Goal: Task Accomplishment & Management: Manage account settings

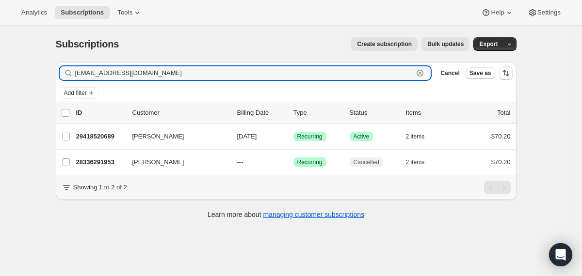
click at [100, 75] on input "hoeferoti9@gmail.com" at bounding box center [244, 73] width 338 height 14
paste input "Bernie@Utility Pole Solutions"
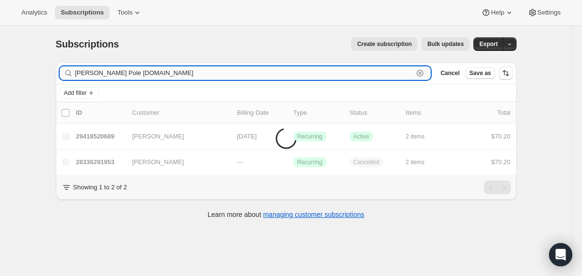
click at [121, 73] on input "Bernie@Utility Pole Solutions.com" at bounding box center [244, 73] width 338 height 14
type input "Bernie@UtilityPoleSolutions.com"
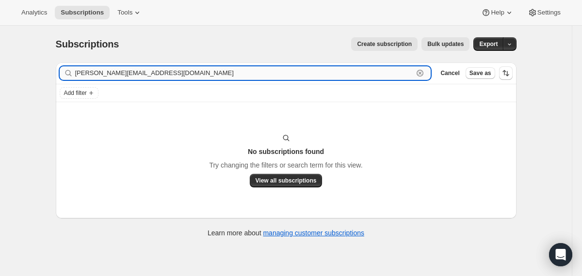
drag, startPoint x: 182, startPoint y: 75, endPoint x: 75, endPoint y: 72, distance: 107.2
click at [75, 72] on input "Bernie@UtilityPoleSolutions.com" at bounding box center [244, 73] width 338 height 14
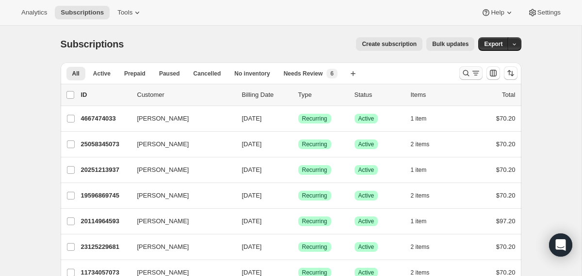
click at [470, 74] on icon "Search and filter results" at bounding box center [466, 73] width 10 height 10
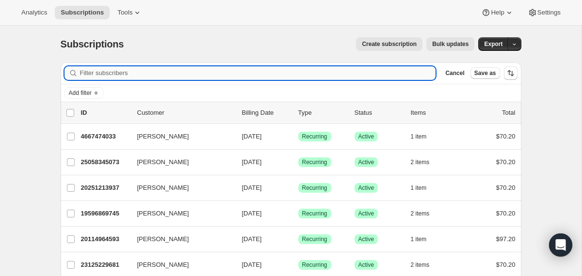
click at [354, 74] on input "Filter subscribers" at bounding box center [258, 73] width 356 height 14
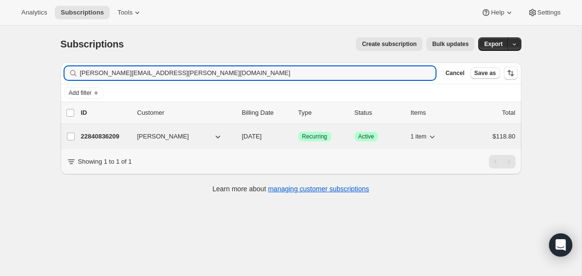
type input "[PERSON_NAME][EMAIL_ADDRESS][PERSON_NAME][DOMAIN_NAME]"
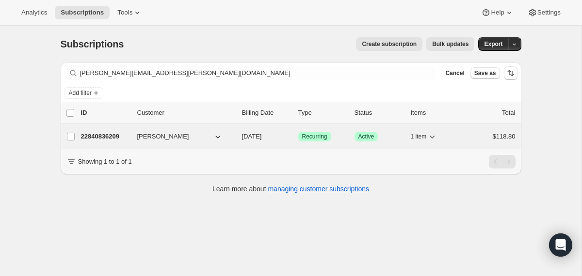
click at [239, 137] on div "22840836209 [PERSON_NAME] [DATE] Success Recurring Success Active 1 item $118.80" at bounding box center [298, 137] width 434 height 14
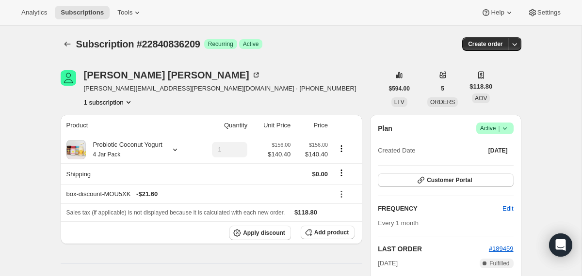
click at [503, 128] on icon at bounding box center [504, 129] width 4 height 2
click at [485, 161] on span "Cancel subscription" at bounding box center [491, 164] width 55 height 7
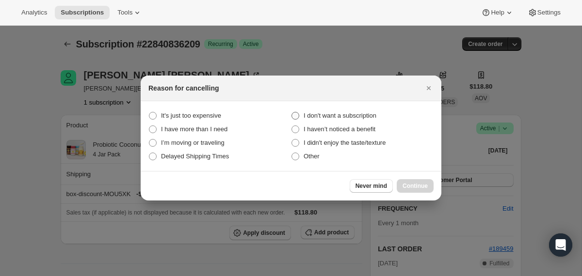
click at [376, 116] on span "I don't want a subscription" at bounding box center [340, 115] width 73 height 7
click at [292, 112] on subscription "I don't want a subscription" at bounding box center [291, 112] width 0 height 0
radio subscription "true"
click at [422, 189] on span "Continue" at bounding box center [414, 186] width 25 height 8
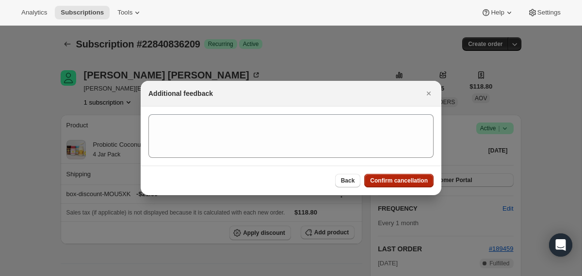
click at [422, 189] on div "Back Confirm cancellation" at bounding box center [291, 181] width 301 height 30
click at [418, 181] on span "Confirm cancellation" at bounding box center [399, 181] width 58 height 8
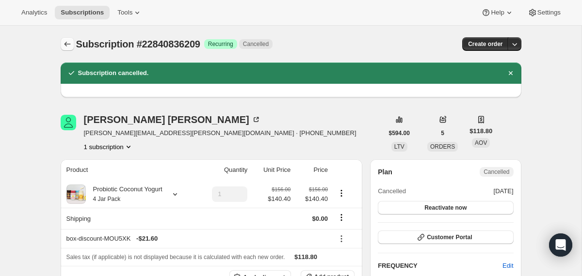
click at [68, 43] on icon "Subscriptions" at bounding box center [68, 44] width 10 height 10
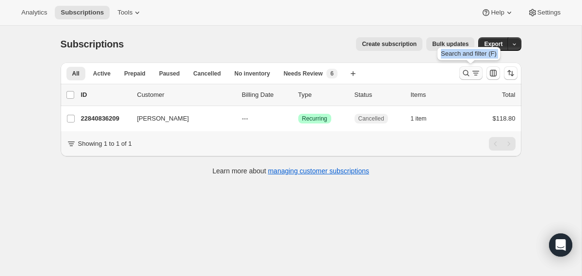
click at [462, 74] on icon "Search and filter results" at bounding box center [466, 73] width 10 height 10
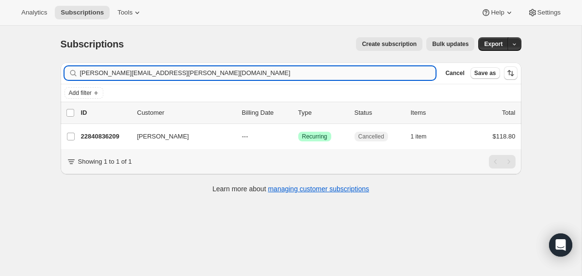
click at [358, 73] on input "[PERSON_NAME][EMAIL_ADDRESS][PERSON_NAME][DOMAIN_NAME]" at bounding box center [258, 73] width 356 height 14
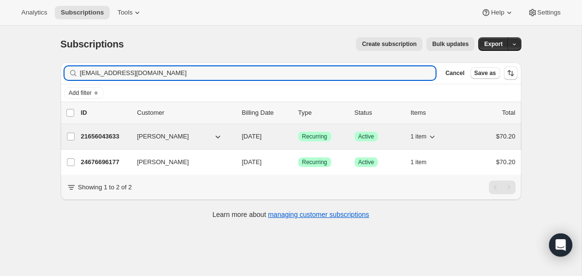
type input "[EMAIL_ADDRESS][DOMAIN_NAME]"
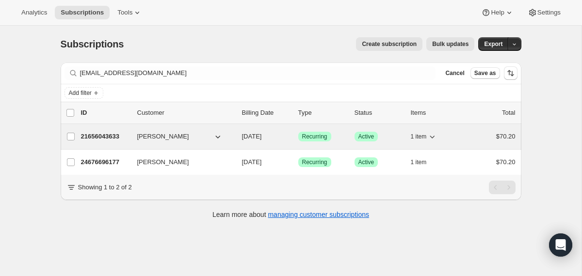
click at [239, 136] on div "21656043633 [PERSON_NAME] [DATE] Success Recurring Success Active 1 item $70.20" at bounding box center [298, 137] width 434 height 14
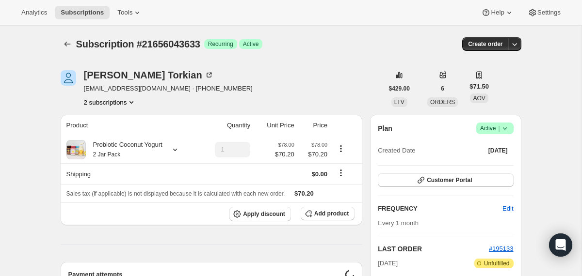
click at [504, 129] on icon at bounding box center [504, 129] width 4 height 2
click at [488, 163] on span "Cancel subscription" at bounding box center [491, 164] width 55 height 7
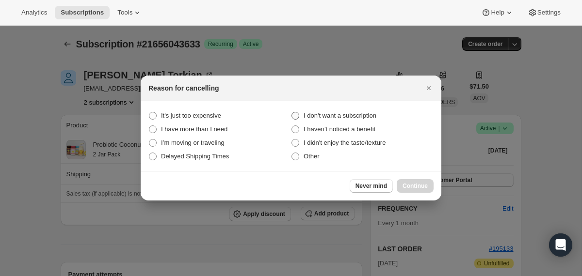
click at [339, 112] on span "I don't want a subscription" at bounding box center [340, 115] width 73 height 7
click at [292, 112] on subscription "I don't want a subscription" at bounding box center [291, 112] width 0 height 0
radio subscription "true"
click at [419, 182] on span "Continue" at bounding box center [414, 186] width 25 height 8
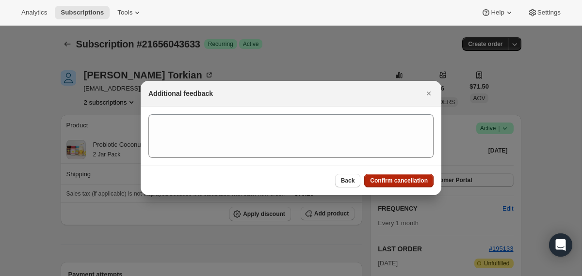
click at [419, 182] on span "Confirm cancellation" at bounding box center [399, 181] width 58 height 8
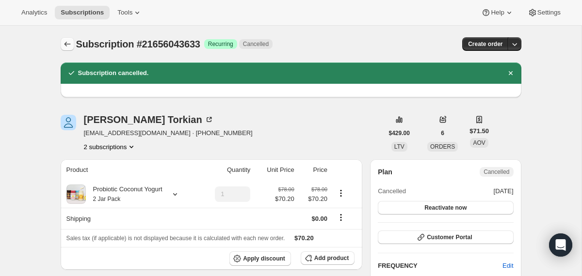
click at [67, 42] on icon "Subscriptions" at bounding box center [68, 44] width 10 height 10
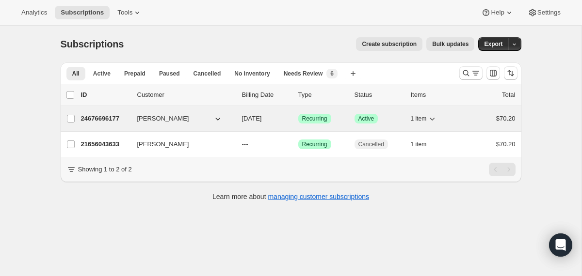
click at [237, 119] on div "24676696177 [PERSON_NAME] [DATE] Success Recurring Success Active 1 item $70.20" at bounding box center [298, 119] width 434 height 14
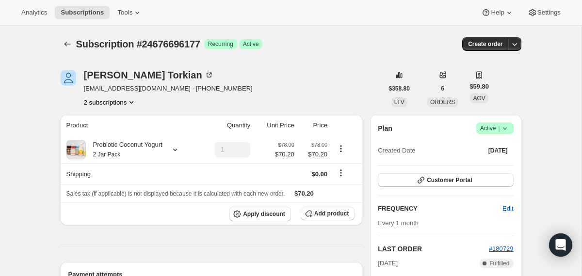
click at [506, 129] on icon at bounding box center [505, 129] width 10 height 10
click at [478, 165] on span "Cancel subscription" at bounding box center [491, 164] width 55 height 7
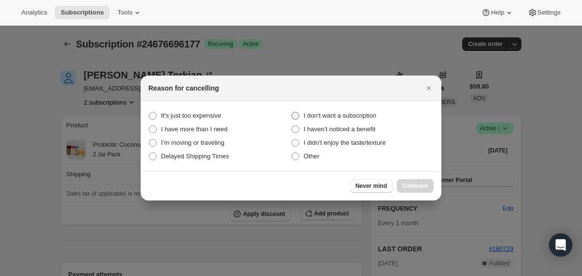
click at [333, 114] on span "I don't want a subscription" at bounding box center [340, 115] width 73 height 7
click at [292, 112] on subscription "I don't want a subscription" at bounding box center [291, 112] width 0 height 0
radio subscription "true"
click at [402, 187] on span "Continue" at bounding box center [414, 186] width 25 height 8
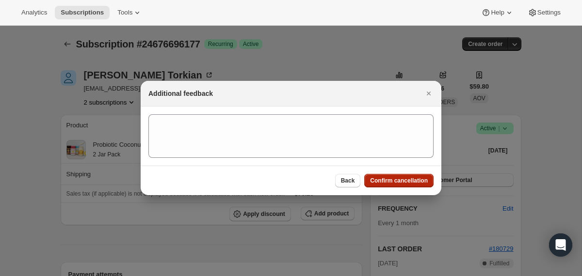
click at [401, 185] on button "Confirm cancellation" at bounding box center [398, 181] width 69 height 14
